Goal: Information Seeking & Learning: Learn about a topic

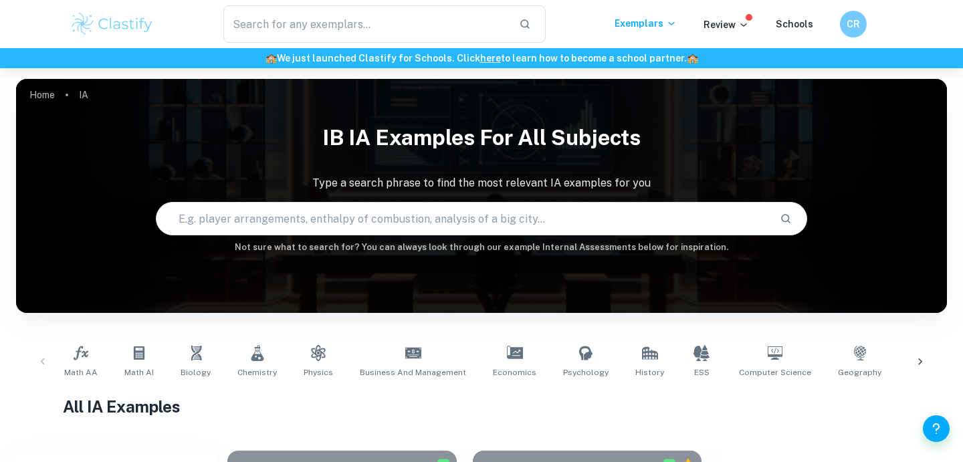
click at [389, 213] on input "text" at bounding box center [462, 218] width 612 height 37
click at [132, 374] on span "Math AI" at bounding box center [138, 372] width 29 height 12
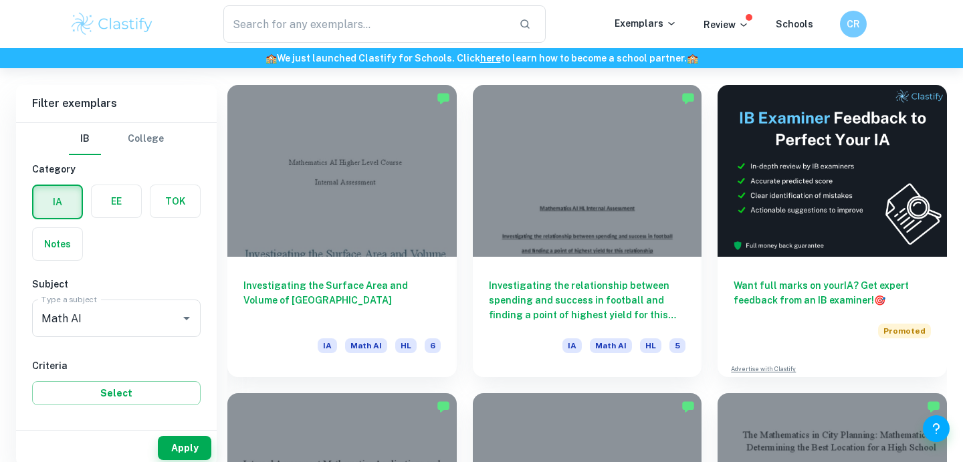
scroll to position [396, 0]
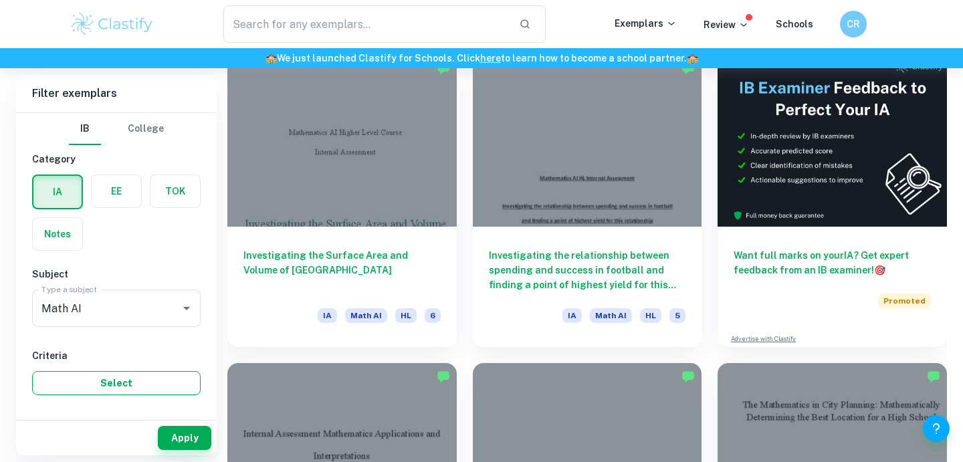
click at [137, 382] on button "Select" at bounding box center [116, 383] width 168 height 24
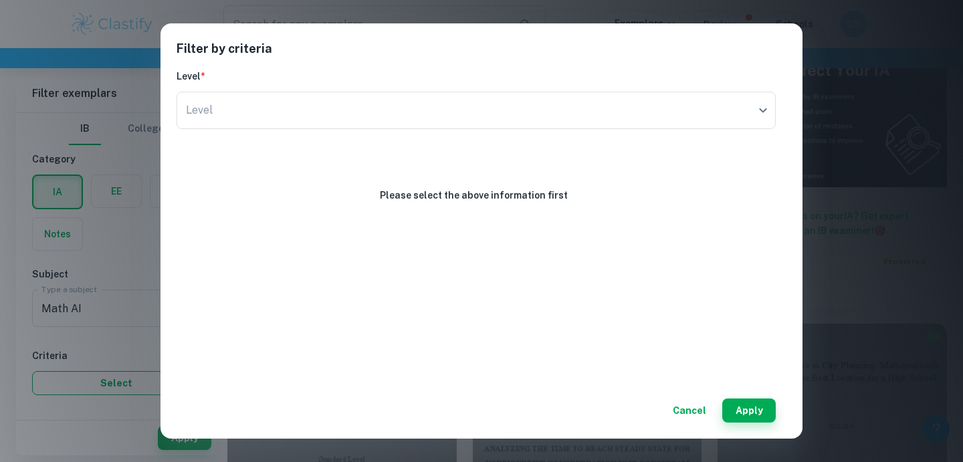
scroll to position [459, 0]
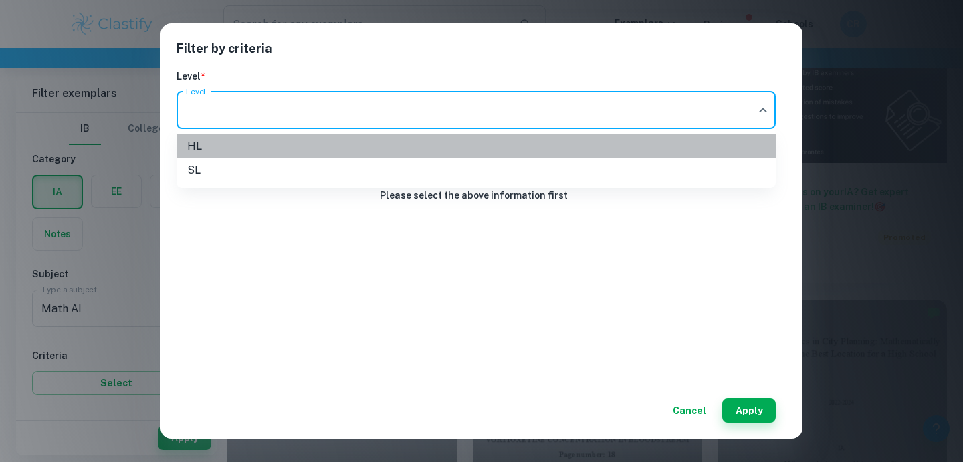
click at [524, 149] on li "HL" at bounding box center [476, 146] width 599 height 24
type input "HL"
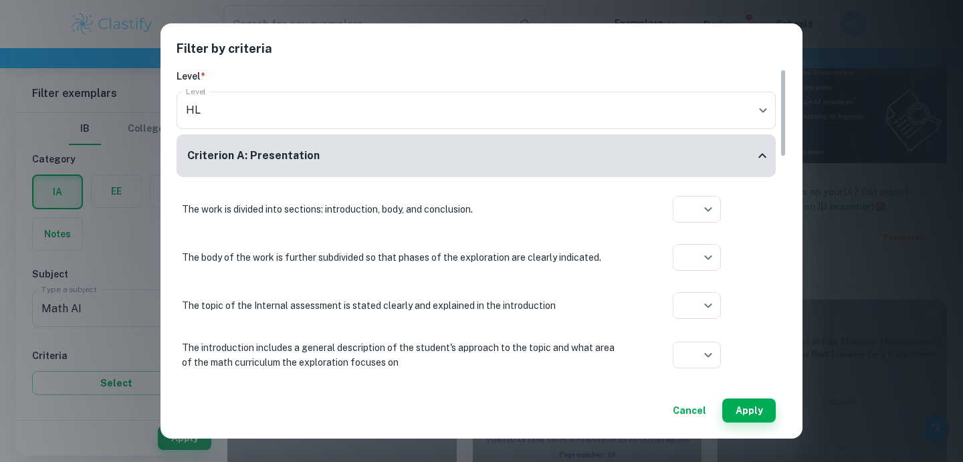
click at [731, 217] on div "​ Aplication year" at bounding box center [696, 209] width 147 height 27
click at [752, 231] on div at bounding box center [481, 231] width 963 height 462
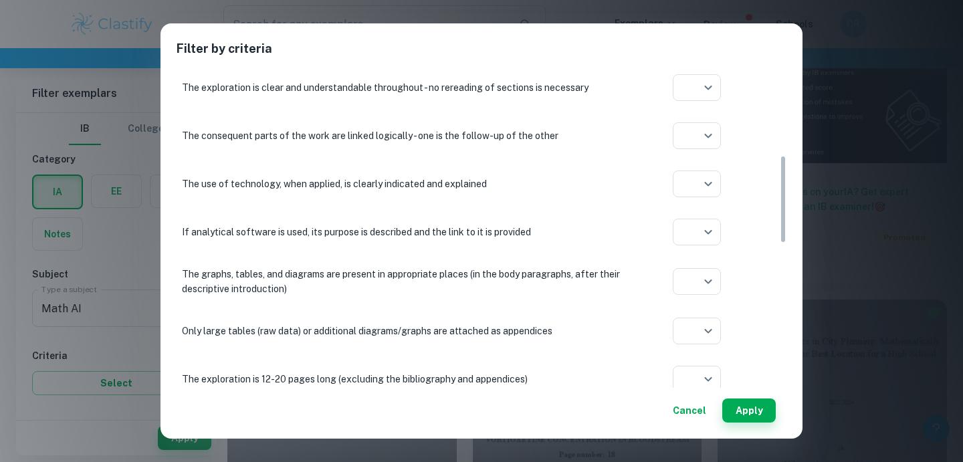
scroll to position [399, 0]
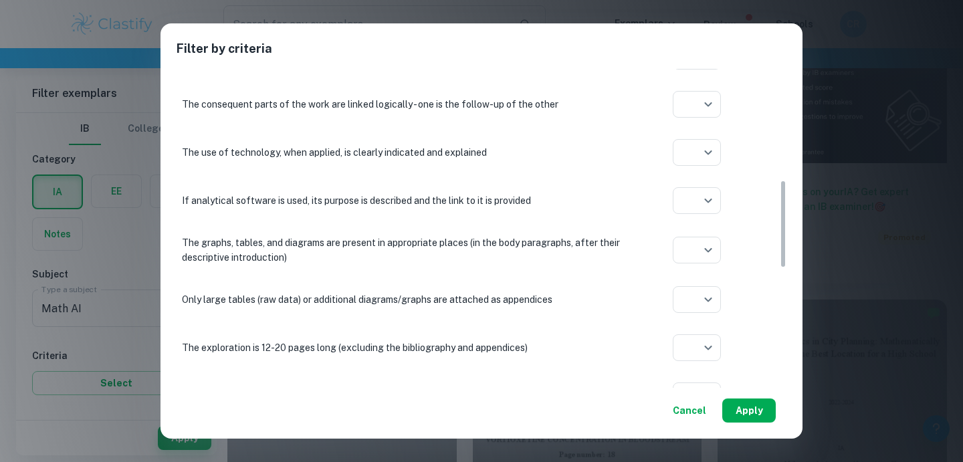
click at [750, 407] on button "Apply" at bounding box center [748, 410] width 53 height 24
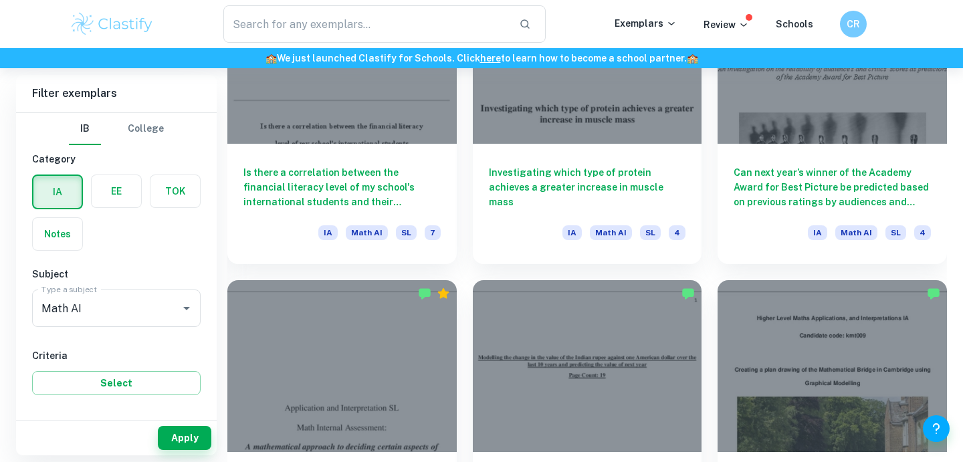
scroll to position [1631, 0]
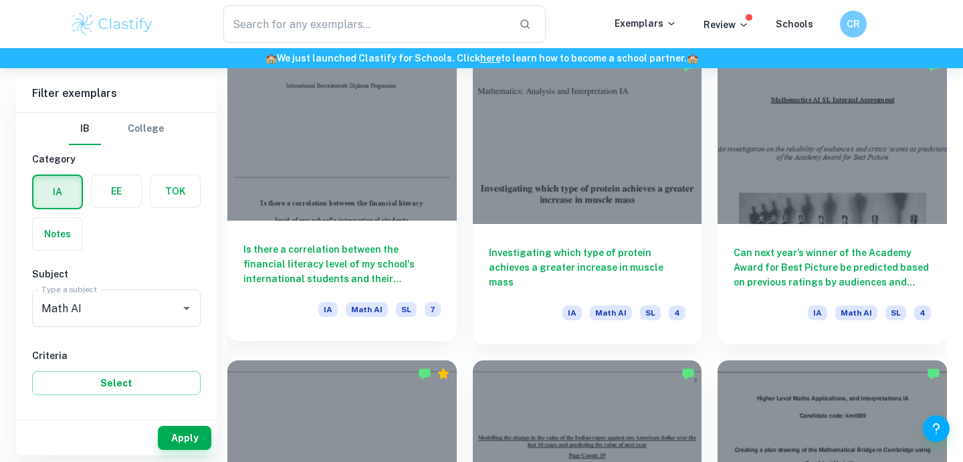
click at [379, 191] on div at bounding box center [341, 135] width 229 height 172
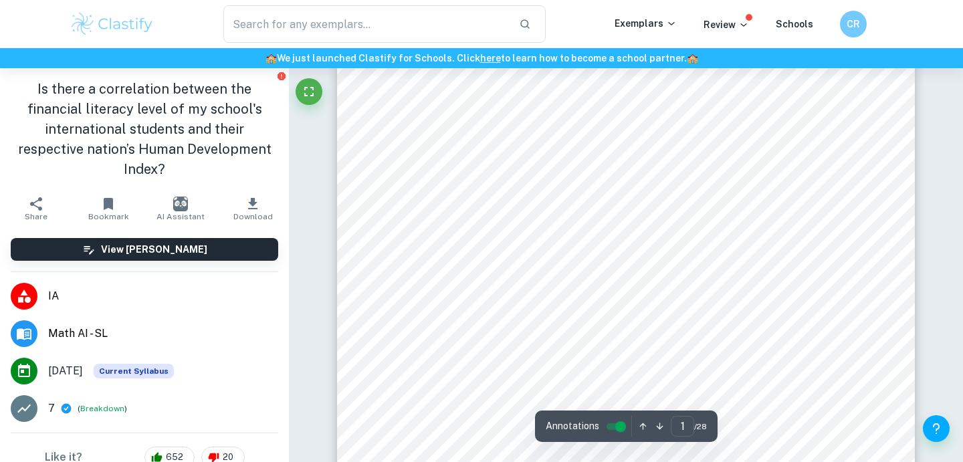
scroll to position [266, 0]
drag, startPoint x: 516, startPoint y: 141, endPoint x: 591, endPoint y: 188, distance: 88.3
click at [592, 188] on div "International Baccalaureate Diploma Programme Is there a correlation between th…" at bounding box center [626, 189] width 578 height 748
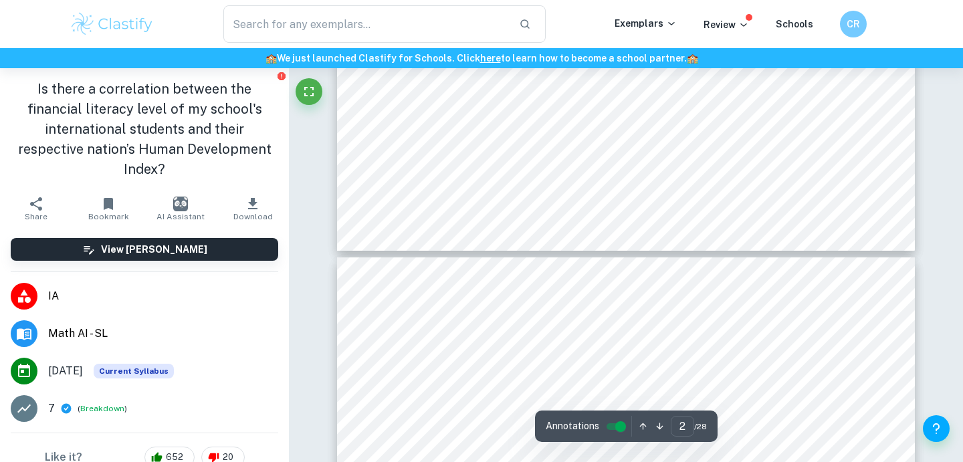
type input "3"
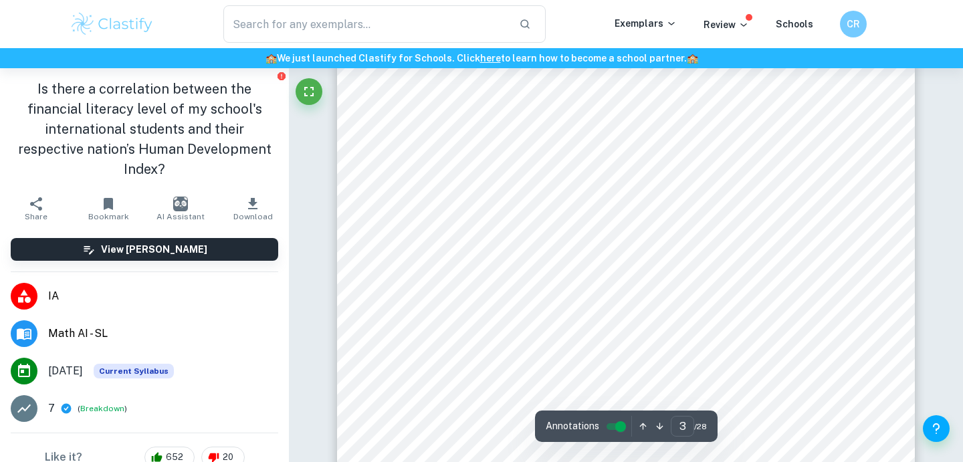
scroll to position [1691, 0]
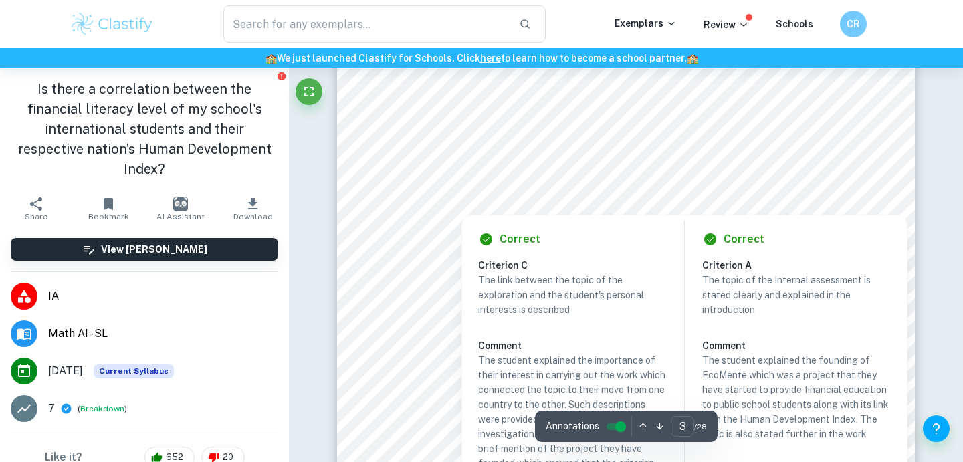
click at [591, 166] on div at bounding box center [625, 178] width 441 height 39
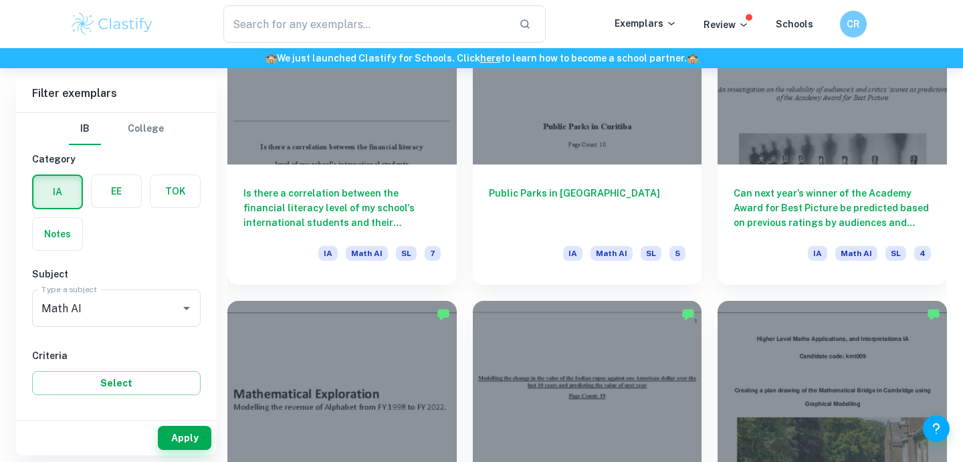
scroll to position [1631, 0]
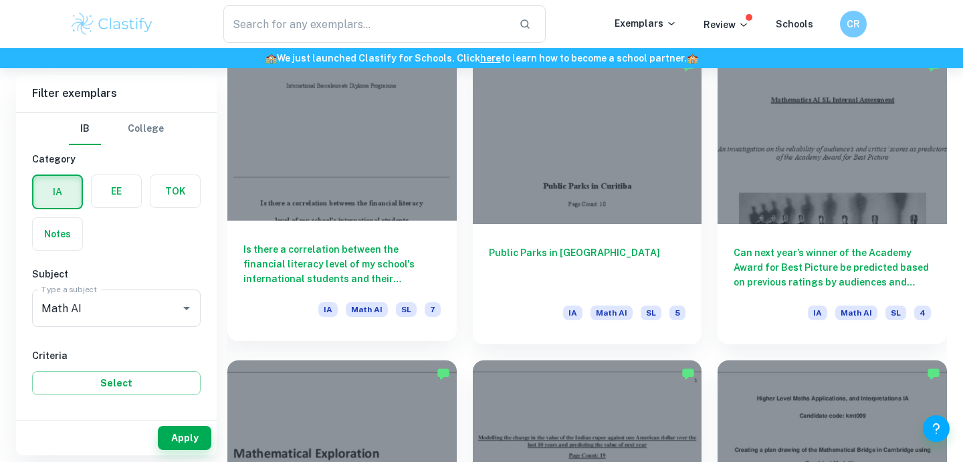
click at [390, 211] on div at bounding box center [341, 135] width 229 height 172
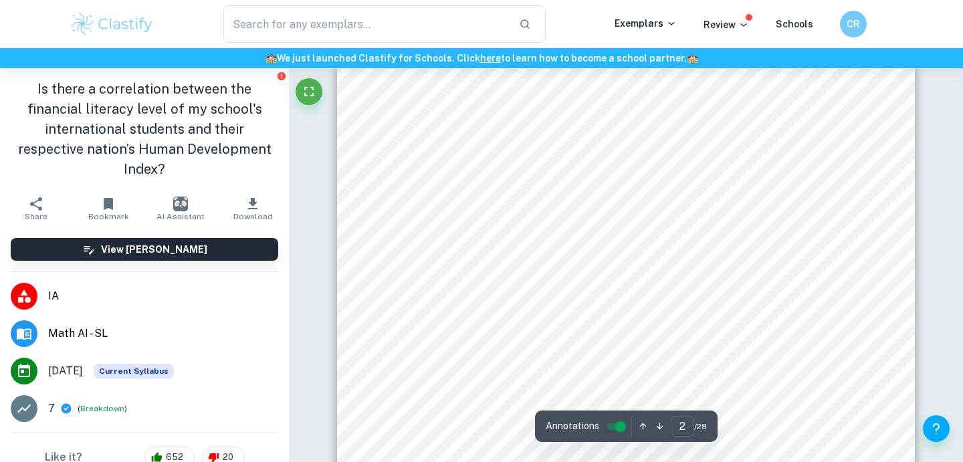
scroll to position [1683, 0]
drag, startPoint x: 413, startPoint y: 117, endPoint x: 528, endPoint y: 197, distance: 139.8
click at [525, 197] on div "INTRODUCTION AND RATIONALE While 59% of Baby Boomers are considered financially…" at bounding box center [626, 375] width 578 height 748
drag, startPoint x: 554, startPoint y: 205, endPoint x: 405, endPoint y: 96, distance: 184.3
click at [405, 96] on div "INTRODUCTION AND RATIONALE While 59% of Baby Boomers are considered financially…" at bounding box center [626, 375] width 578 height 748
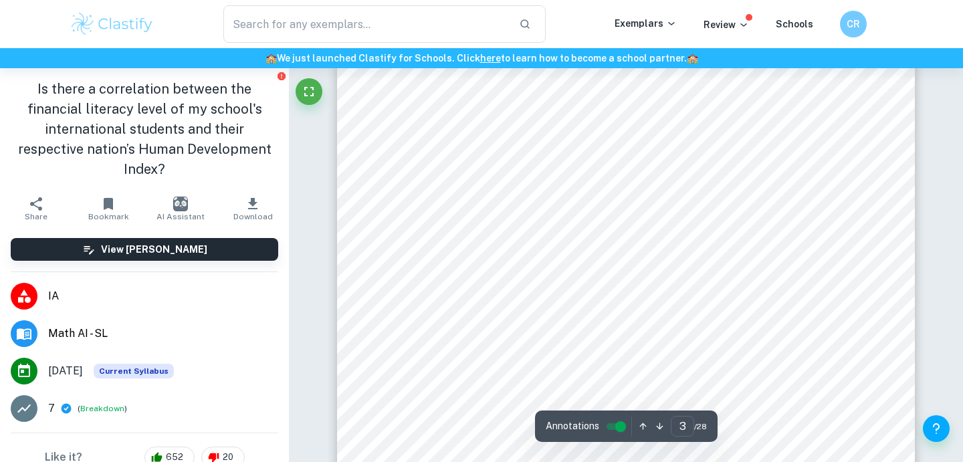
click at [405, 96] on div "INTRODUCTION AND RATIONALE While 59% of Baby Boomers are considered financially…" at bounding box center [626, 375] width 578 height 748
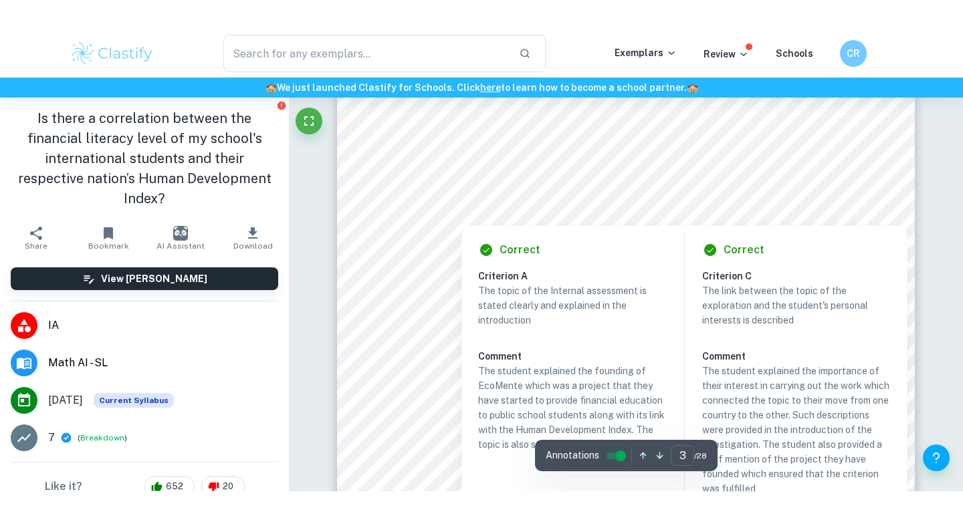
scroll to position [1694, 0]
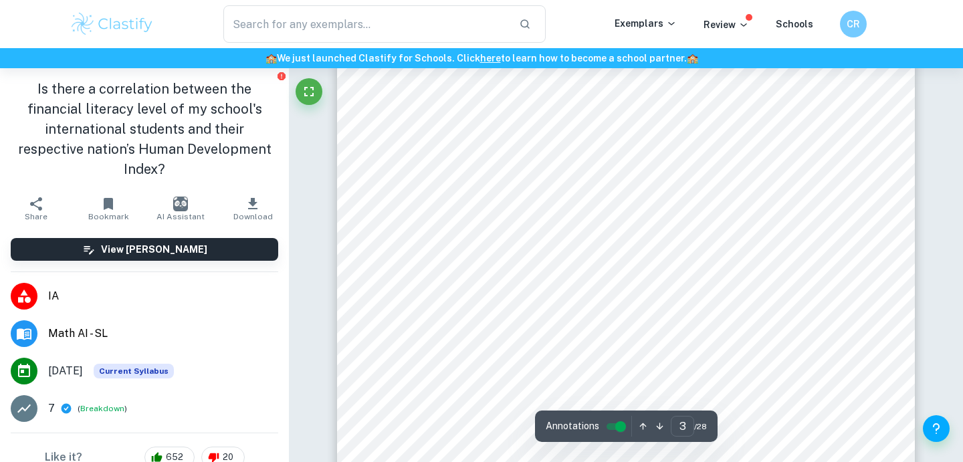
click at [893, 115] on div "INTRODUCTION AND RATIONALE While 59% of Baby Boomers are considered financially…" at bounding box center [626, 364] width 578 height 748
click at [318, 84] on button "Fullscreen" at bounding box center [309, 91] width 27 height 27
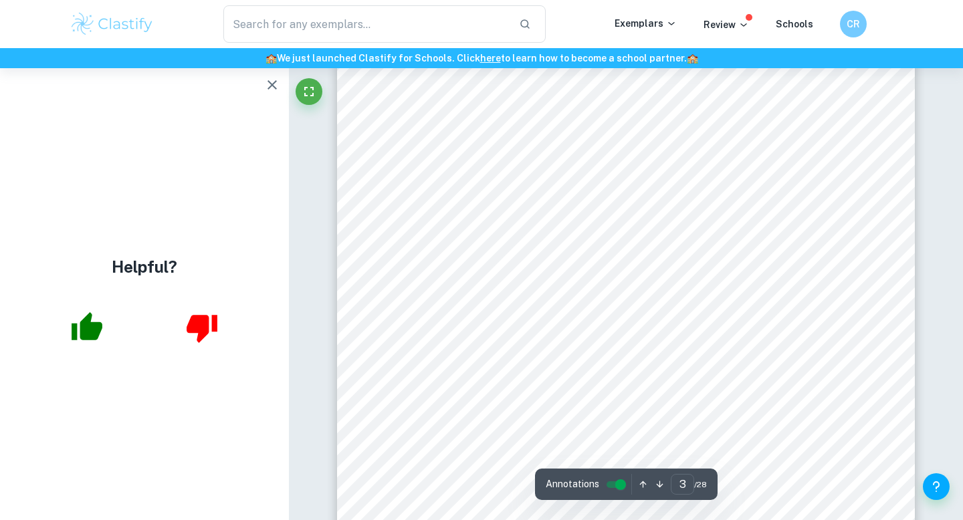
scroll to position [1713, 0]
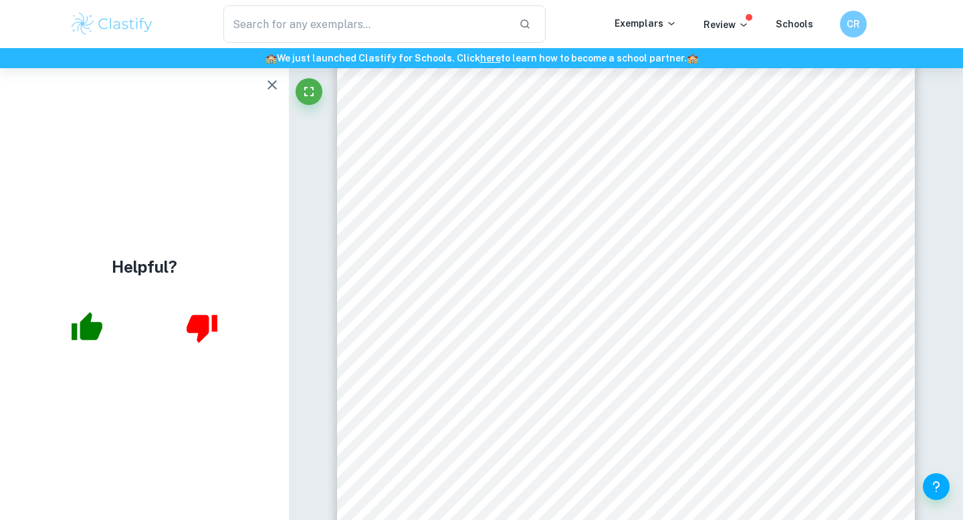
click at [273, 82] on icon "button" at bounding box center [272, 85] width 16 height 16
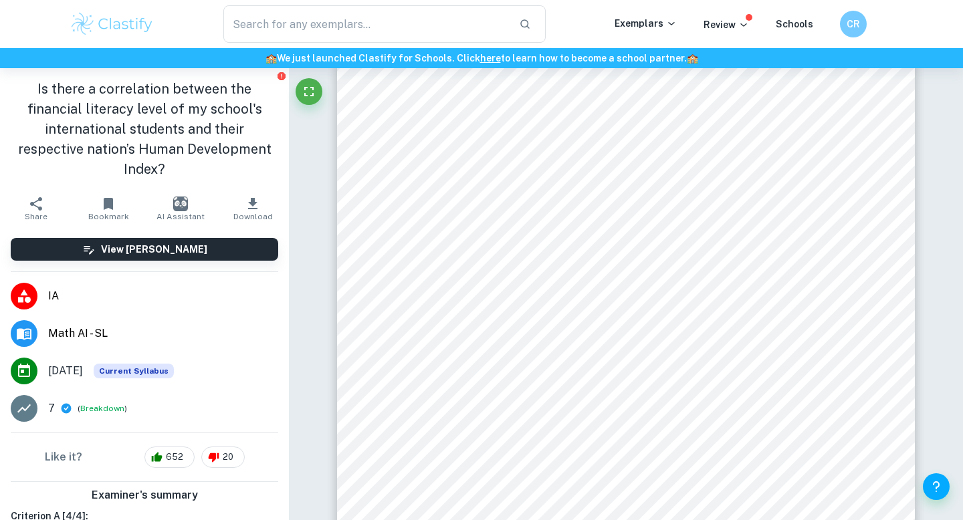
click at [318, 97] on button "Fullscreen" at bounding box center [309, 91] width 27 height 27
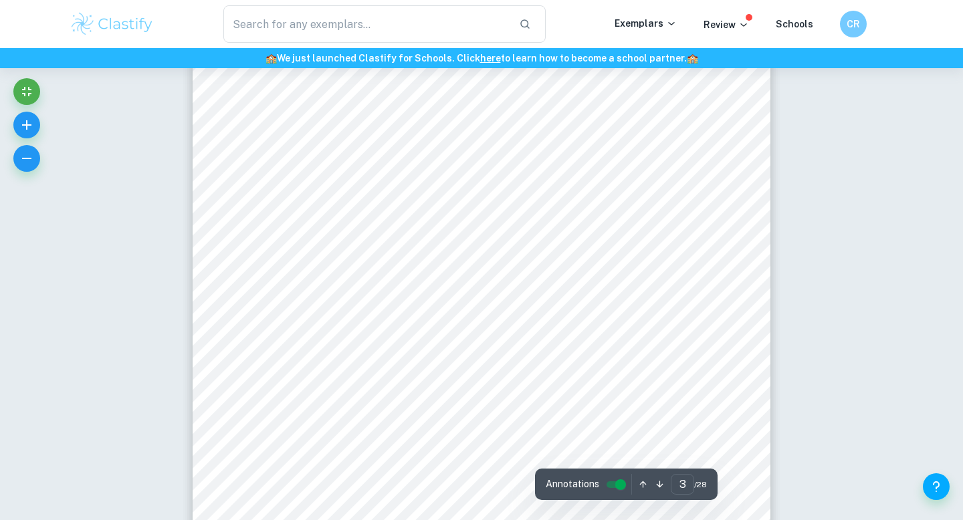
scroll to position [1683, 0]
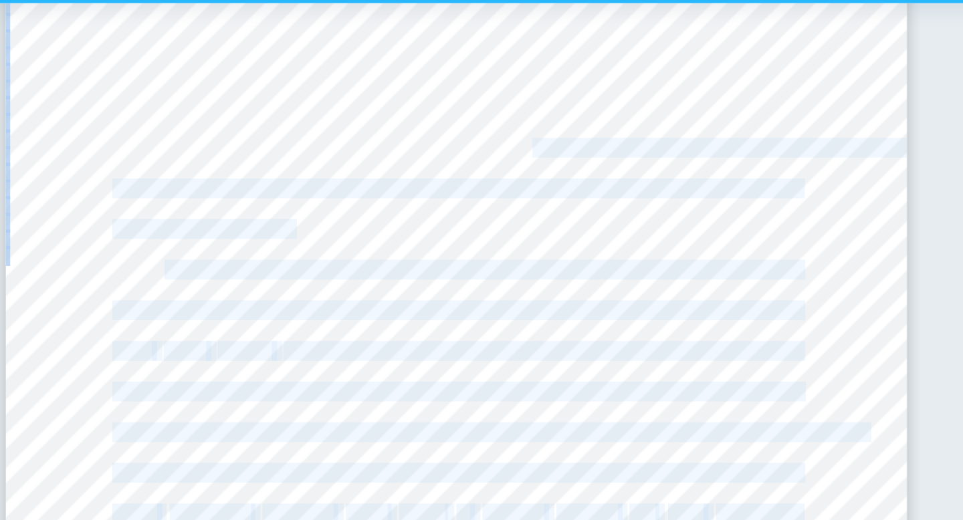
drag, startPoint x: 706, startPoint y: 210, endPoint x: 522, endPoint y: 185, distance: 185.6
click at [522, 185] on div "INTRODUCTION AND RATIONALE While 59% of Baby Boomers are considered financially…" at bounding box center [482, 375] width 578 height 748
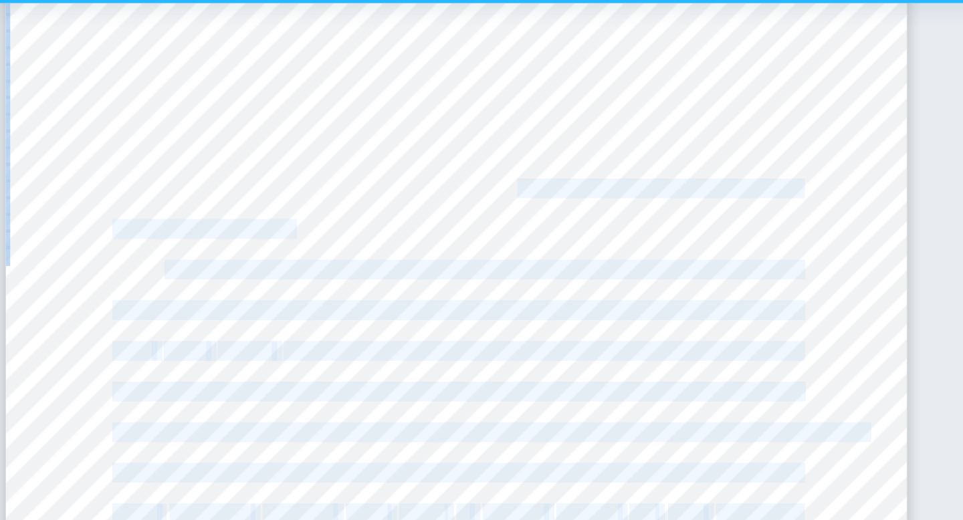
click at [530, 217] on div "INTRODUCTION AND RATIONALE While 59% of Baby Boomers are considered financially…" at bounding box center [482, 375] width 578 height 748
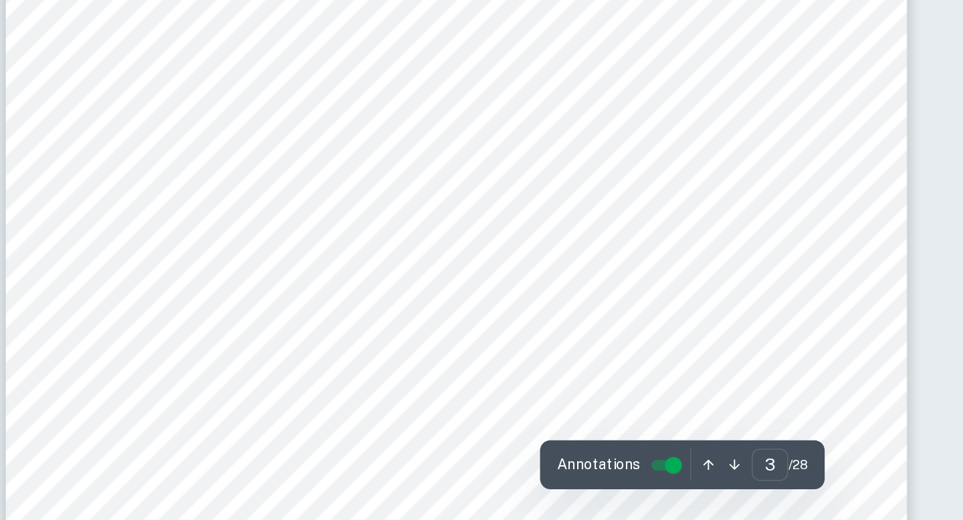
scroll to position [1887, 0]
drag, startPoint x: 401, startPoint y: 229, endPoint x: 445, endPoint y: 260, distance: 54.2
click at [445, 260] on div "INTRODUCTION AND RATIONALE While 59% of Baby Boomers are considered financially…" at bounding box center [482, 171] width 578 height 748
drag, startPoint x: 446, startPoint y: 244, endPoint x: 516, endPoint y: 249, distance: 70.4
click at [517, 249] on span "school's students' home countries' HDI and their level of financial literacy, e…" at bounding box center [481, 244] width 441 height 11
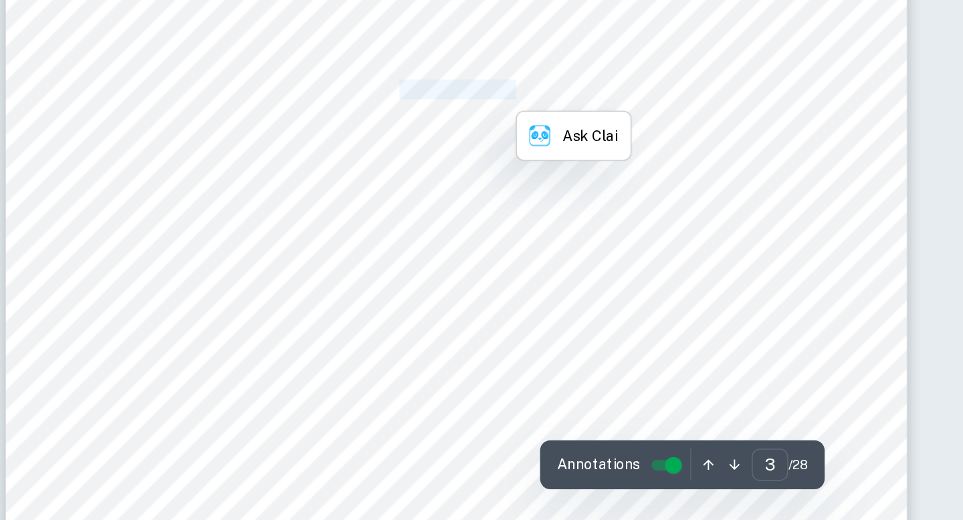
click at [516, 249] on span "school's students' home countries' HDI and their level of financial literacy, e…" at bounding box center [481, 244] width 441 height 11
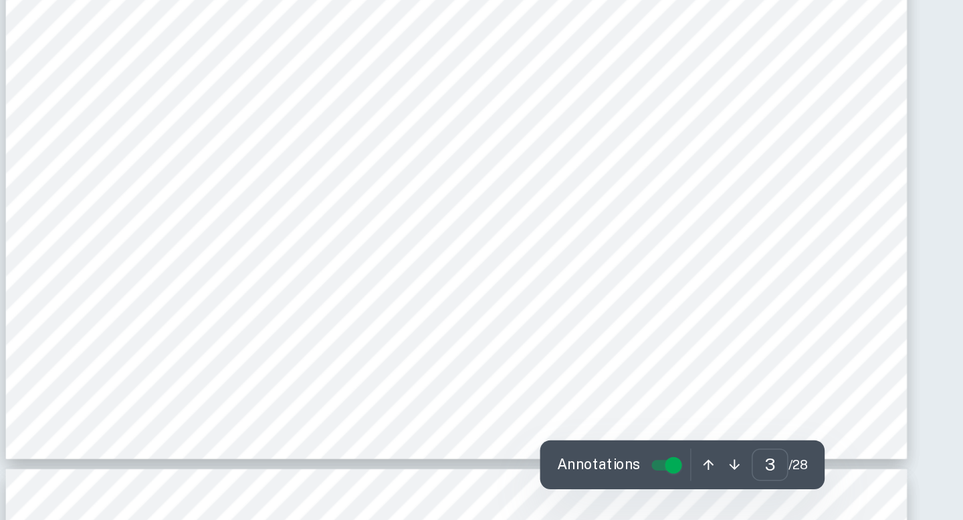
scroll to position [1950, 0]
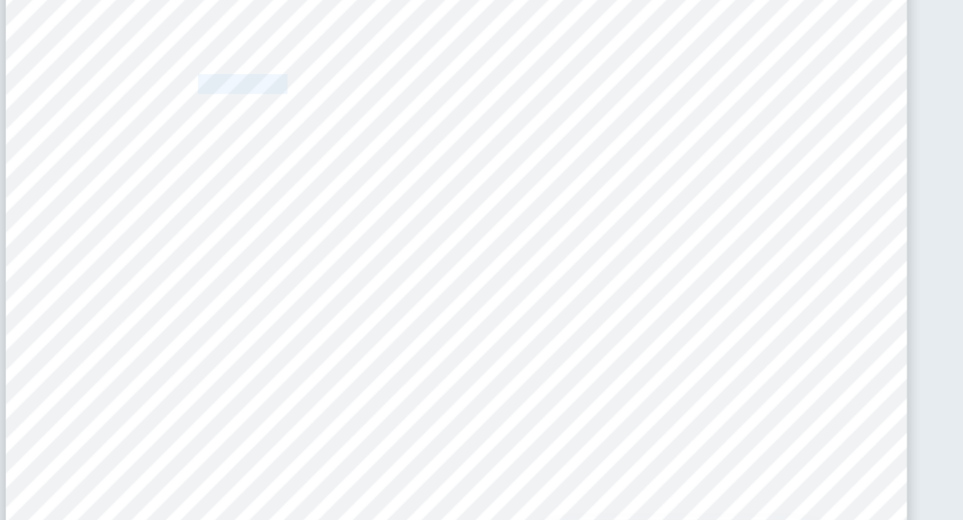
drag, startPoint x: 314, startPoint y: 182, endPoint x: 373, endPoint y: 186, distance: 59.6
click at [373, 186] on span "school's students' home countries' HDI and their level of financial literacy, e…" at bounding box center [481, 180] width 441 height 11
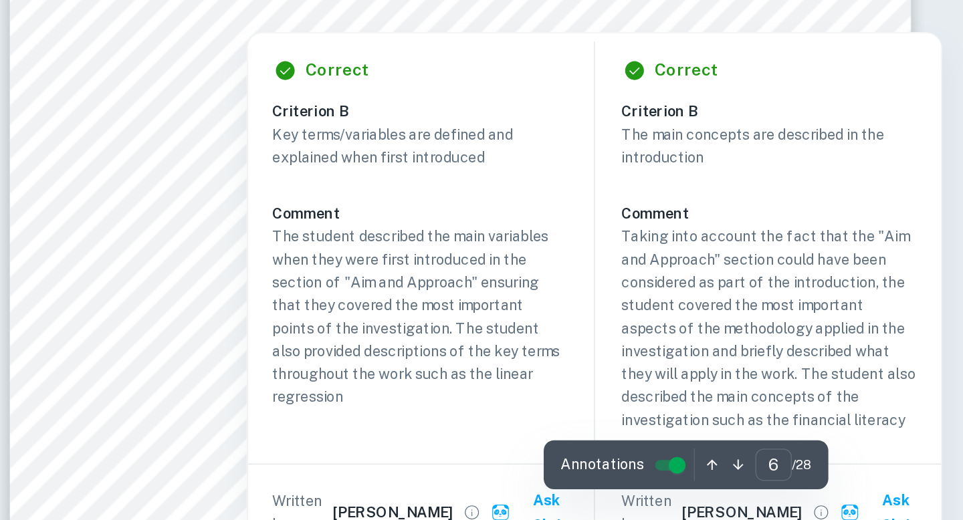
scroll to position [3980, 0]
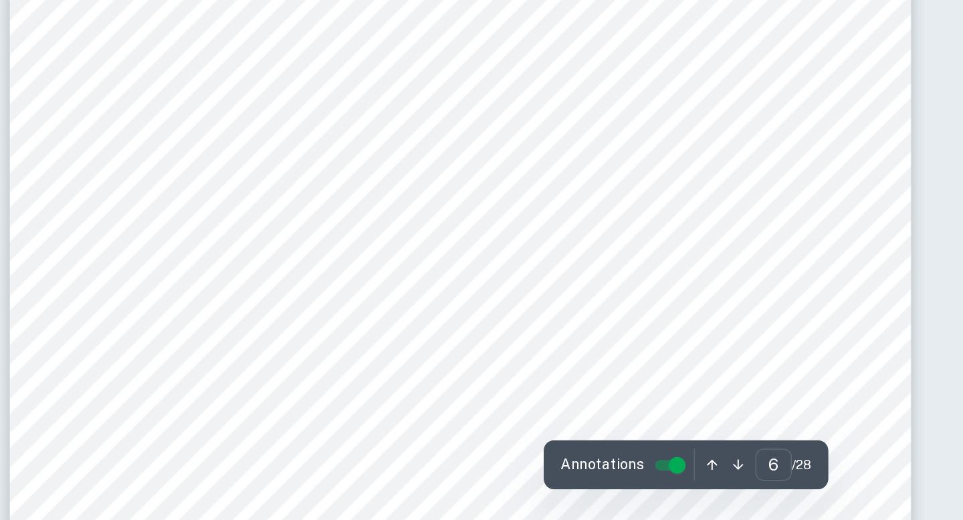
click at [326, 400] on span "students with the printed test on paper. The test was a multiple choice one, co…" at bounding box center [481, 399] width 441 height 11
drag, startPoint x: 447, startPoint y: 227, endPoint x: 501, endPoint y: 267, distance: 67.8
click at [501, 267] on div "test the linearity4if found. Additionally, I will use [PERSON_NAME] Correlation…" at bounding box center [482, 300] width 578 height 748
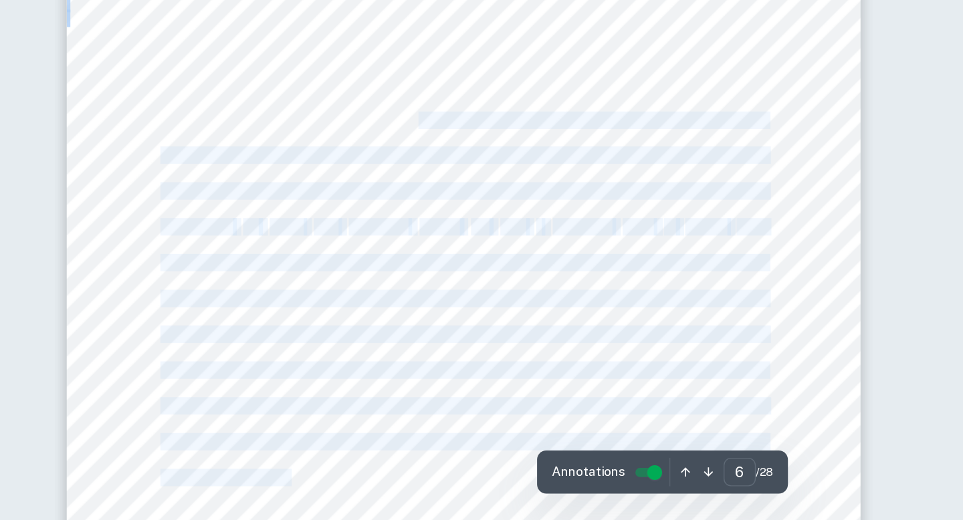
scroll to position [4042, 0]
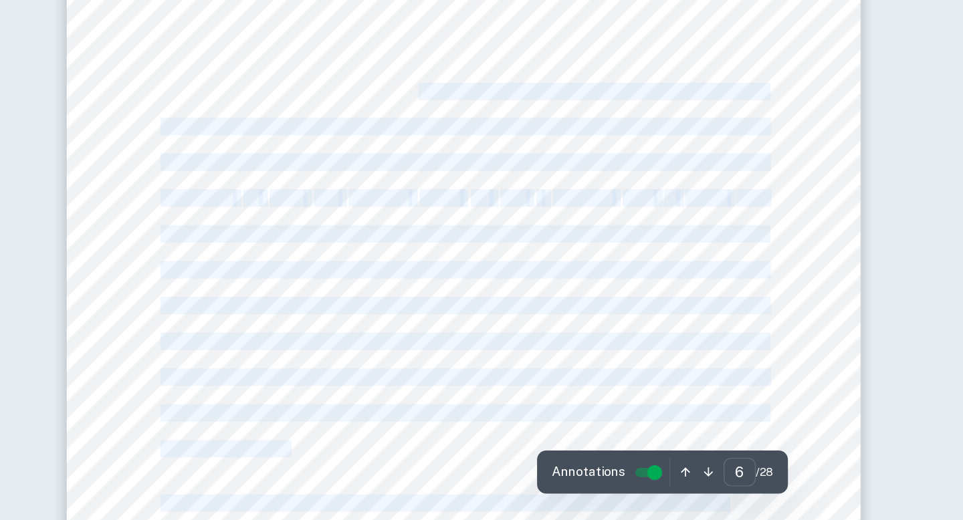
click at [498, 244] on div "test the linearity4if found. Additionally, I will use [PERSON_NAME] Correlation…" at bounding box center [482, 278] width 578 height 748
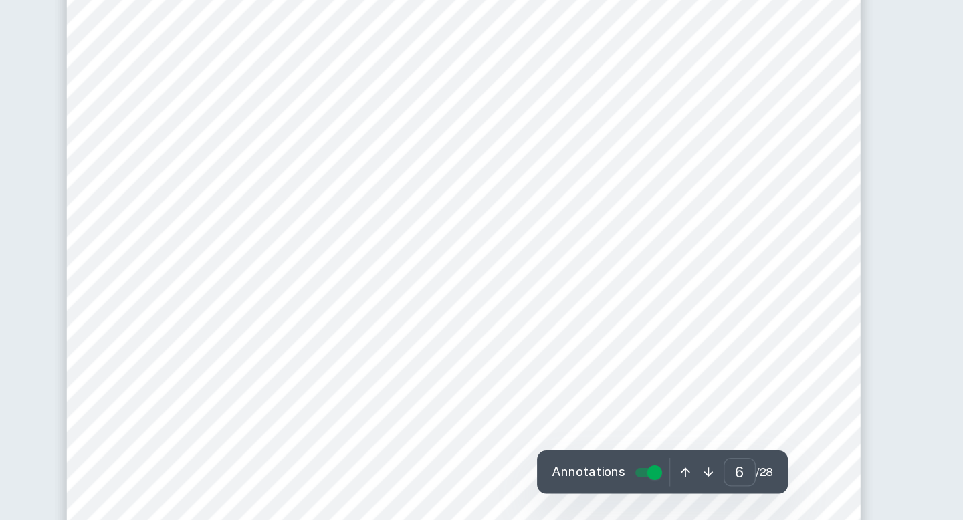
drag, startPoint x: 312, startPoint y: 238, endPoint x: 374, endPoint y: 274, distance: 72.5
click at [374, 274] on div "test the linearity4if found. Additionally, I will use [PERSON_NAME] Correlation…" at bounding box center [482, 278] width 578 height 748
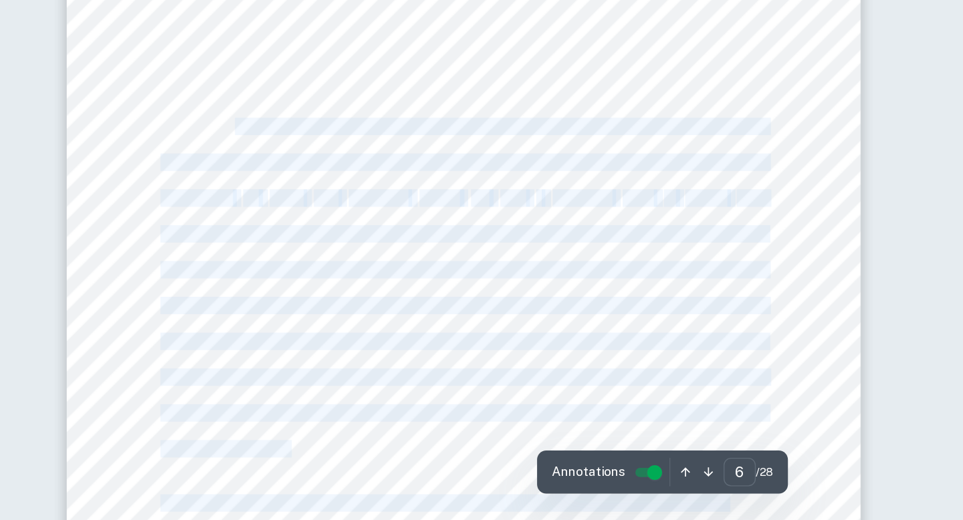
click at [374, 274] on div "test the linearity4if found. Additionally, I will use [PERSON_NAME] Correlation…" at bounding box center [482, 278] width 578 height 748
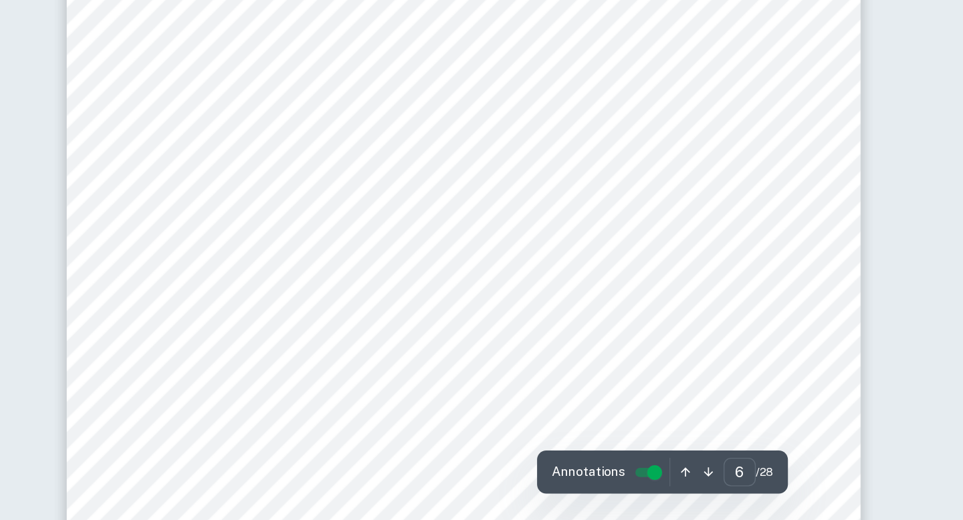
drag, startPoint x: 372, startPoint y: 240, endPoint x: 390, endPoint y: 265, distance: 30.6
click at [390, 265] on div "test the linearity4if found. Additionally, I will use [PERSON_NAME] Correlation…" at bounding box center [482, 278] width 578 height 748
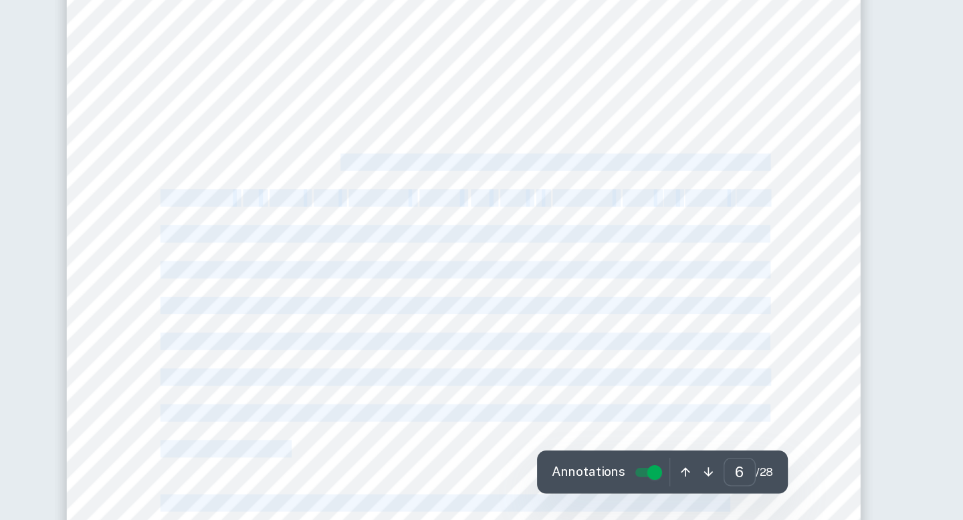
click at [400, 265] on span "from the experiment at any time. They were also assured that their anonymity wo…" at bounding box center [481, 259] width 441 height 11
drag, startPoint x: 423, startPoint y: 261, endPoint x: 428, endPoint y: 320, distance: 59.7
click at [429, 324] on div "test the linearity4if found. Additionally, I will use [PERSON_NAME] Correlation…" at bounding box center [482, 278] width 578 height 748
click at [428, 320] on div "test the linearity4if found. Additionally, I will use [PERSON_NAME] Correlation…" at bounding box center [482, 278] width 578 height 748
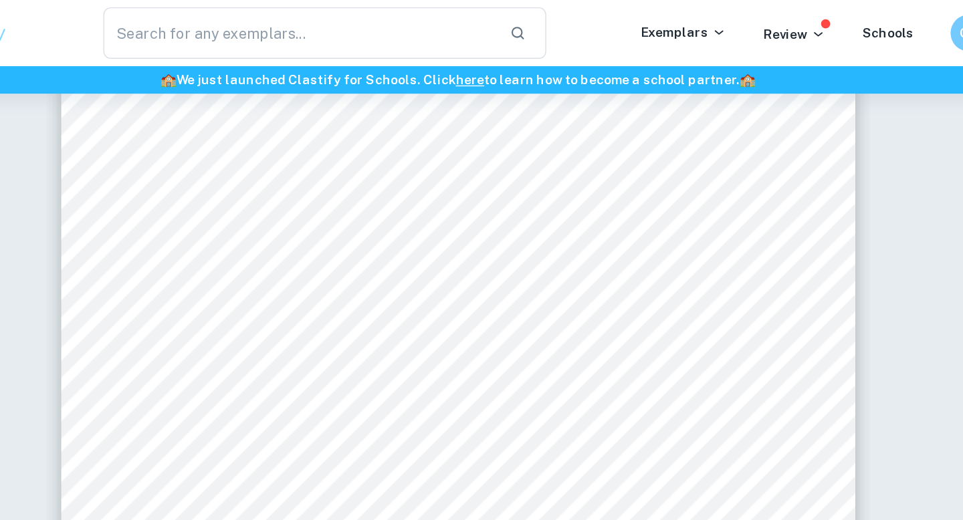
scroll to position [13819, 0]
click at [235, 270] on div "Hypothesis (H 1 ). Thus, there is enough evidence to claim that students who ta…" at bounding box center [482, 306] width 578 height 748
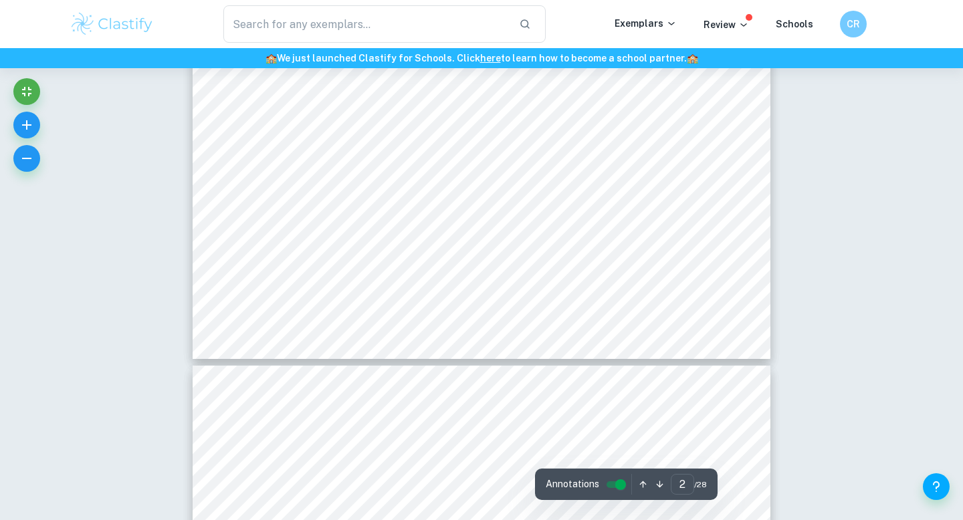
scroll to position [817, 0]
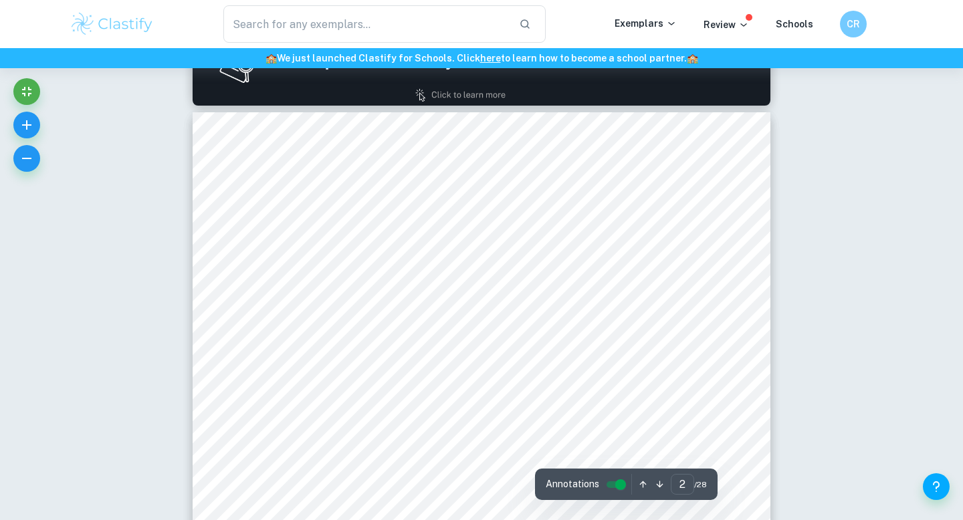
type input "1"
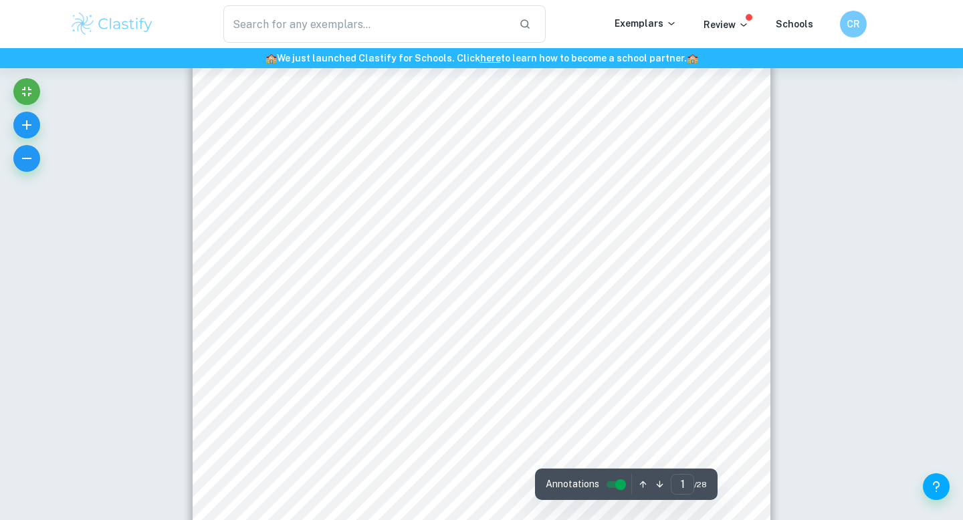
scroll to position [128, 0]
